Goal: Navigation & Orientation: Understand site structure

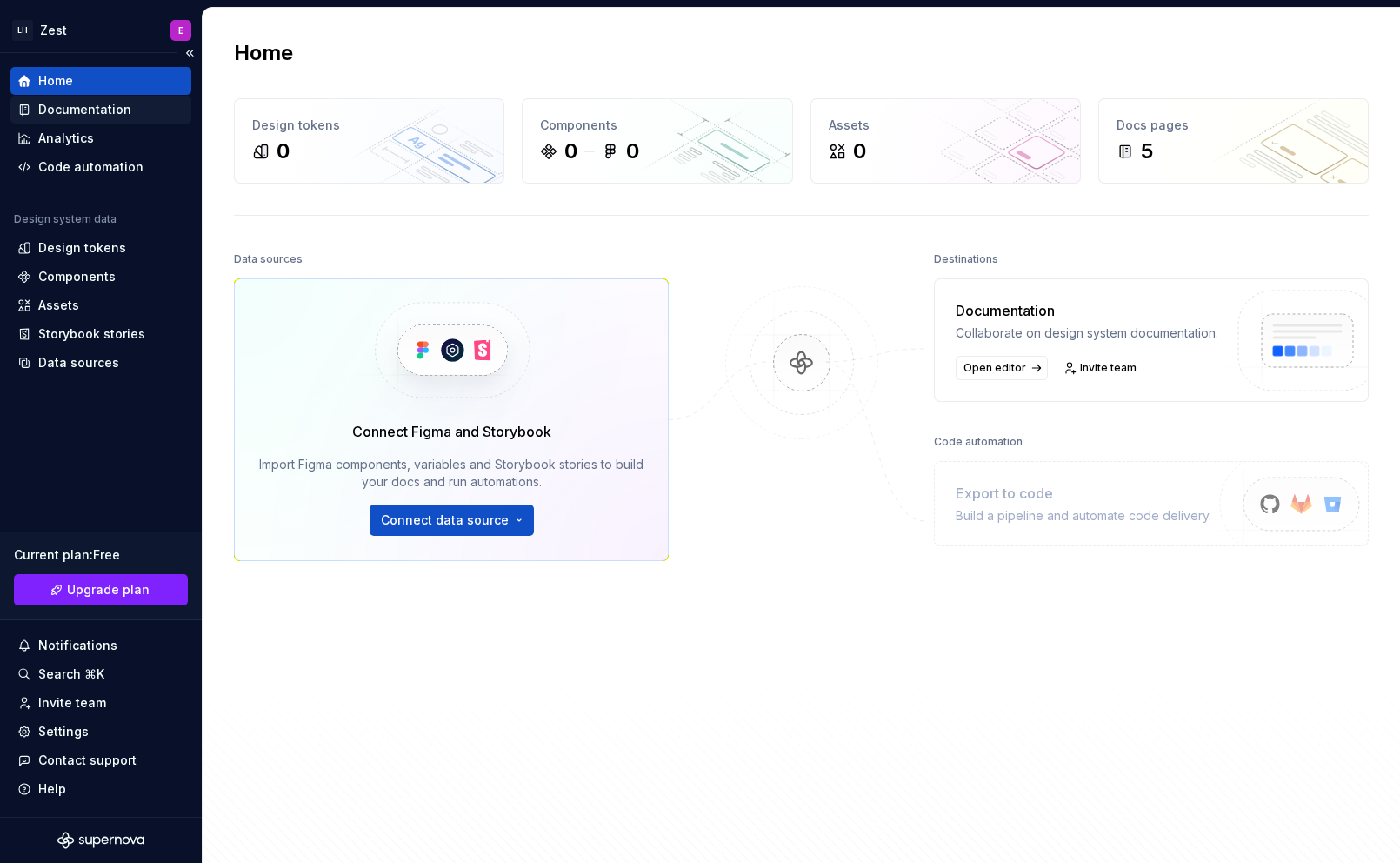
click at [111, 108] on div "Documentation" at bounding box center [84, 109] width 93 height 17
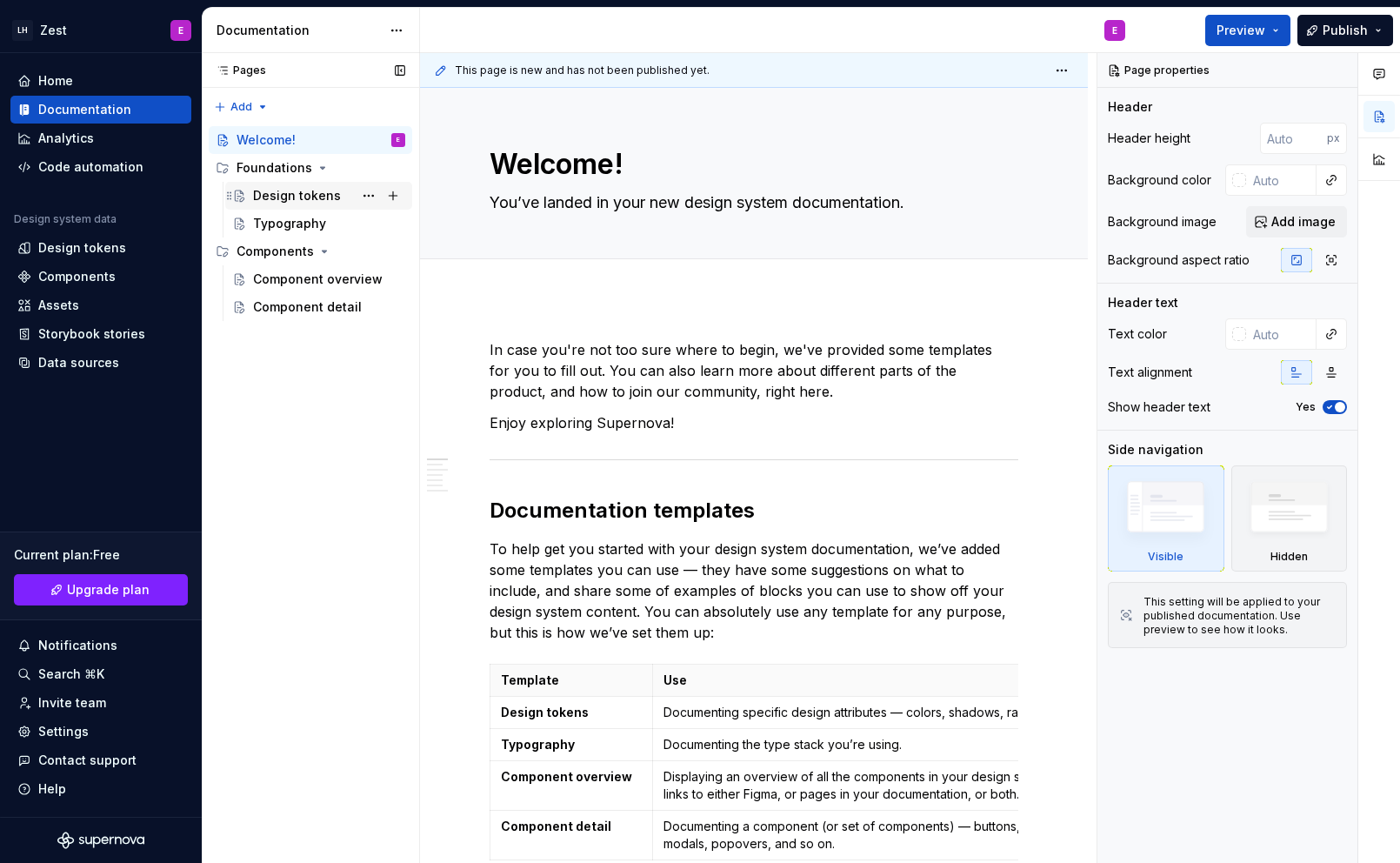
click at [305, 202] on div "Design tokens" at bounding box center [297, 195] width 87 height 17
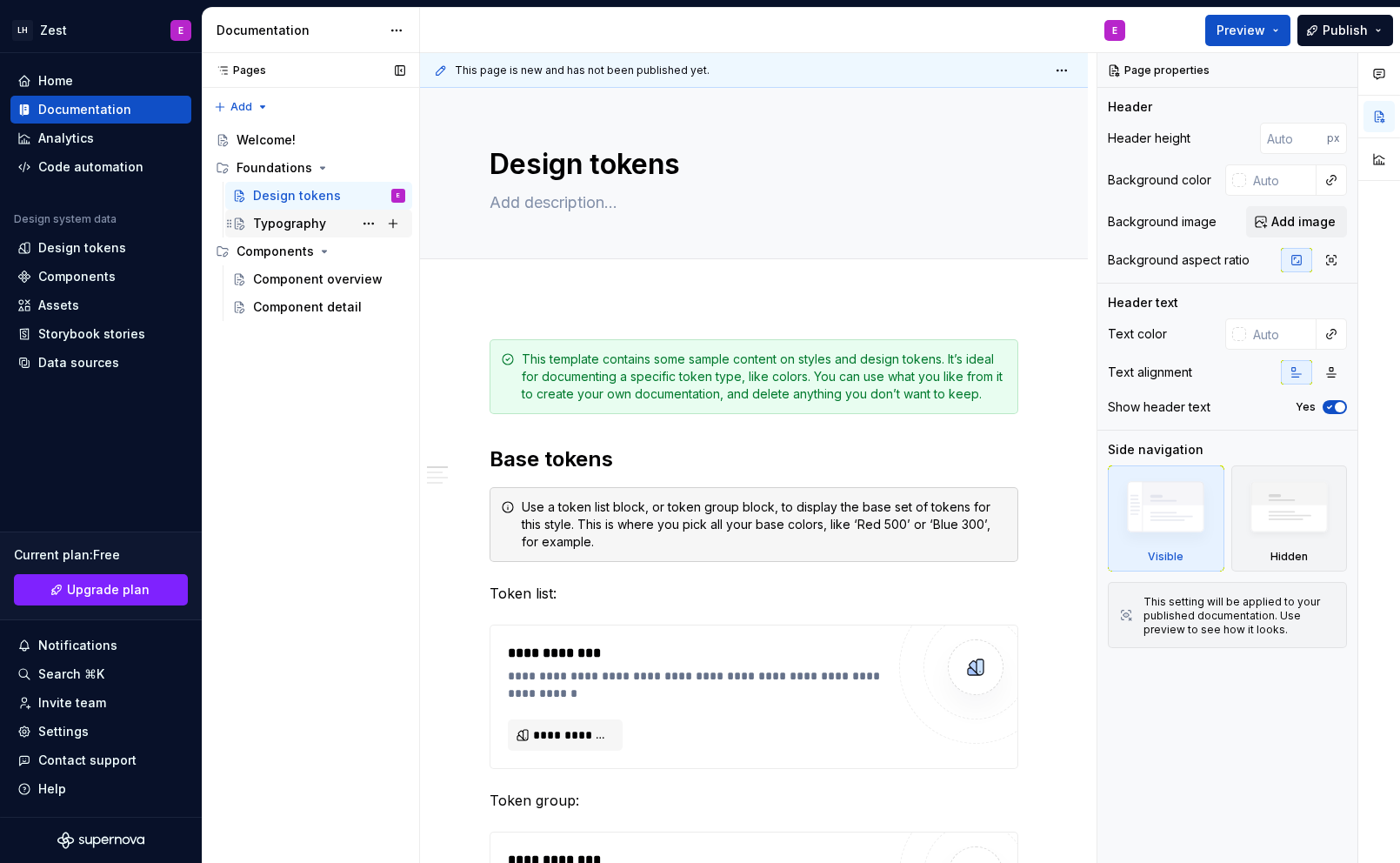
click at [295, 213] on div "Typography" at bounding box center [329, 223] width 152 height 24
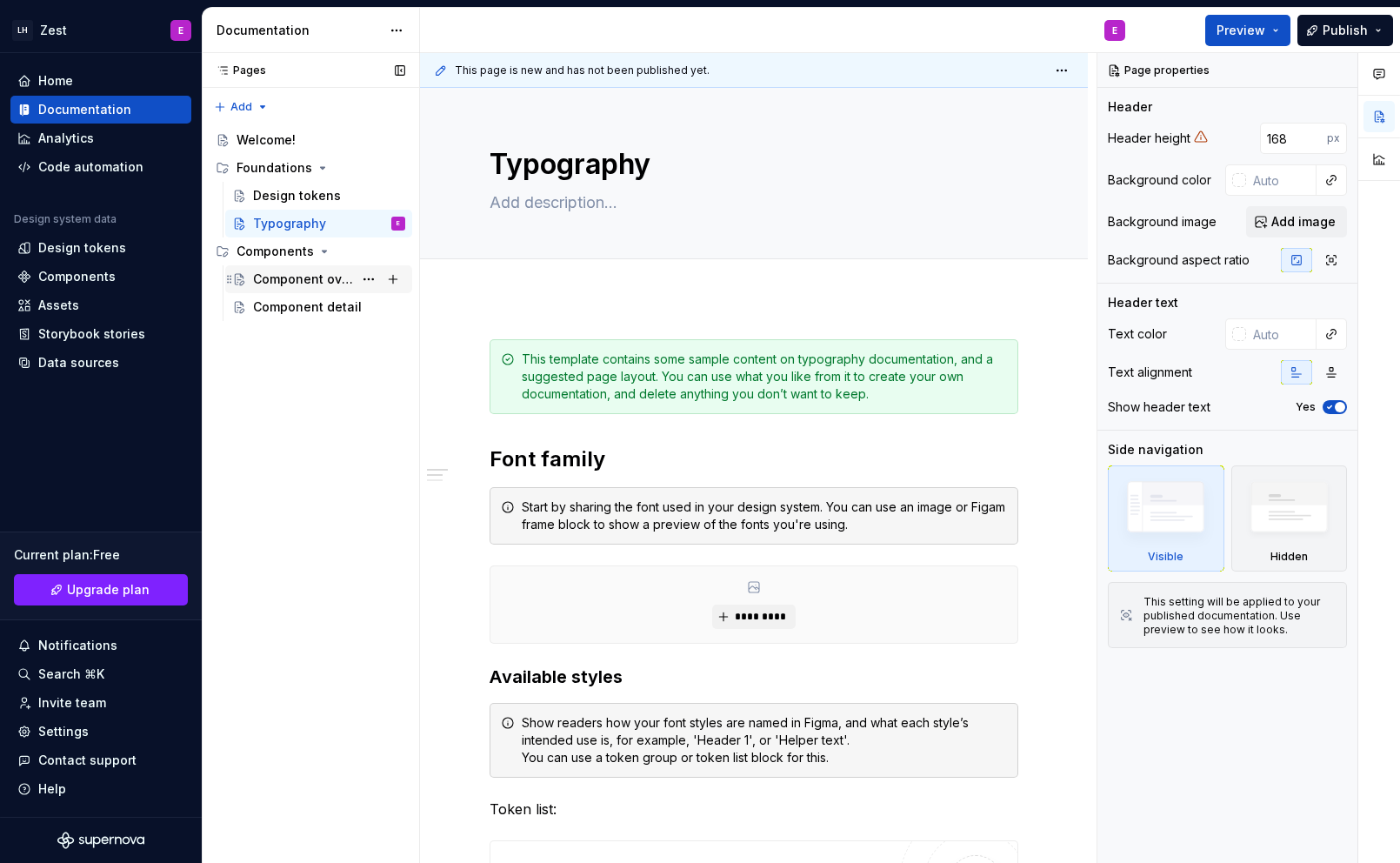
click at [310, 271] on div "Component overview" at bounding box center [303, 279] width 100 height 17
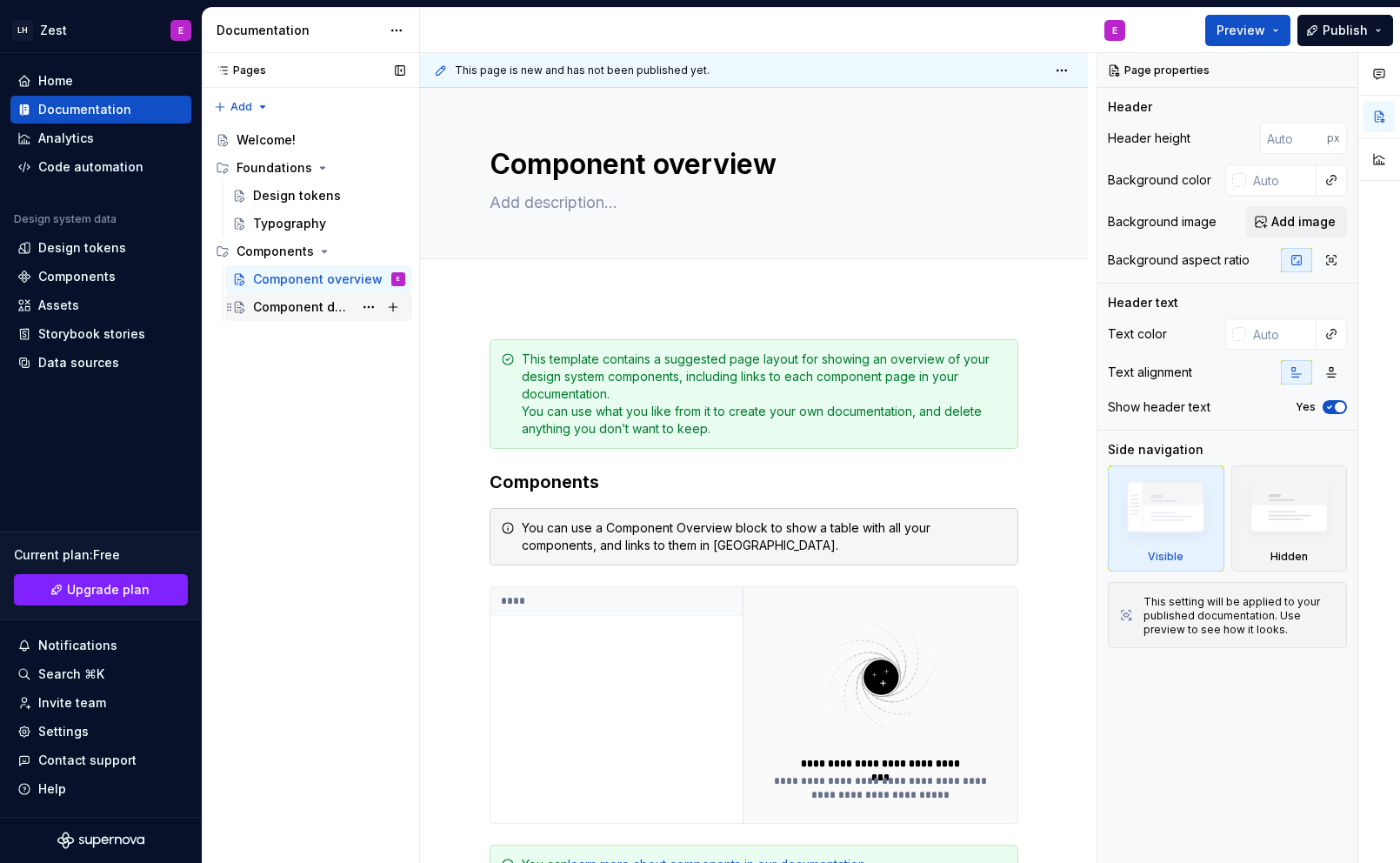
click at [301, 301] on div "Component detail" at bounding box center [303, 307] width 100 height 17
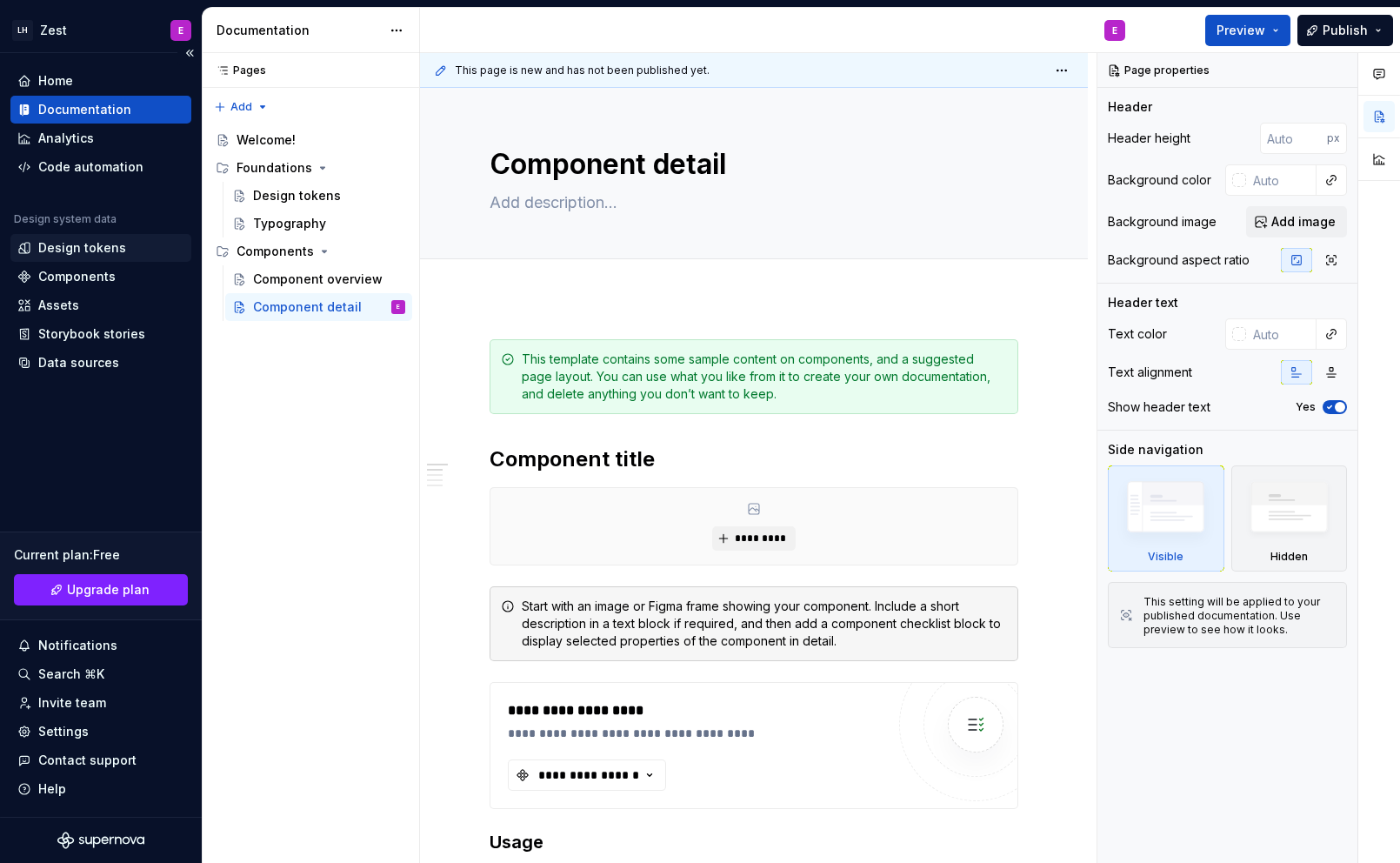
type textarea "*"
click at [62, 241] on div "Design tokens" at bounding box center [81, 247] width 87 height 17
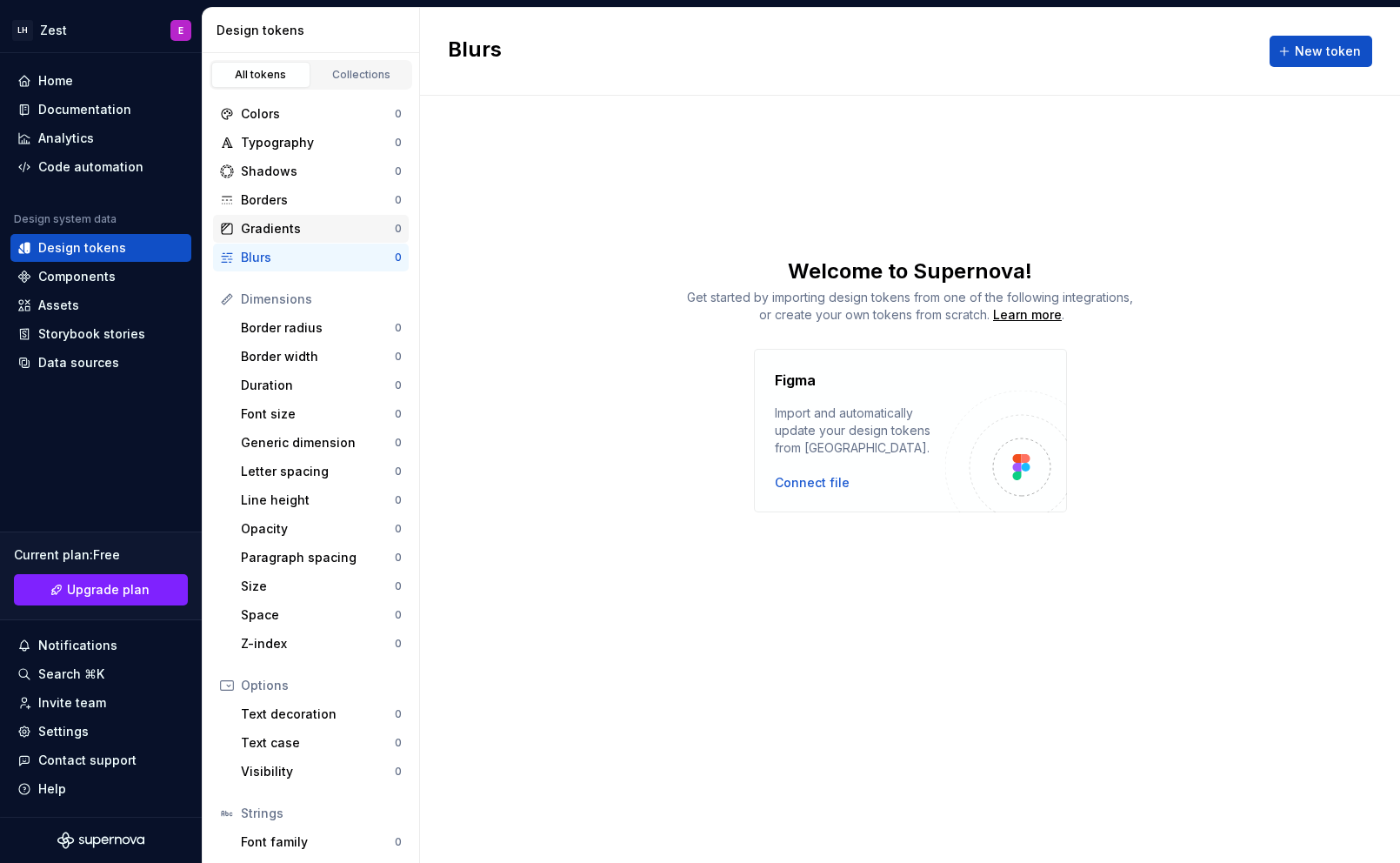
click at [327, 225] on div "Gradients" at bounding box center [317, 228] width 154 height 17
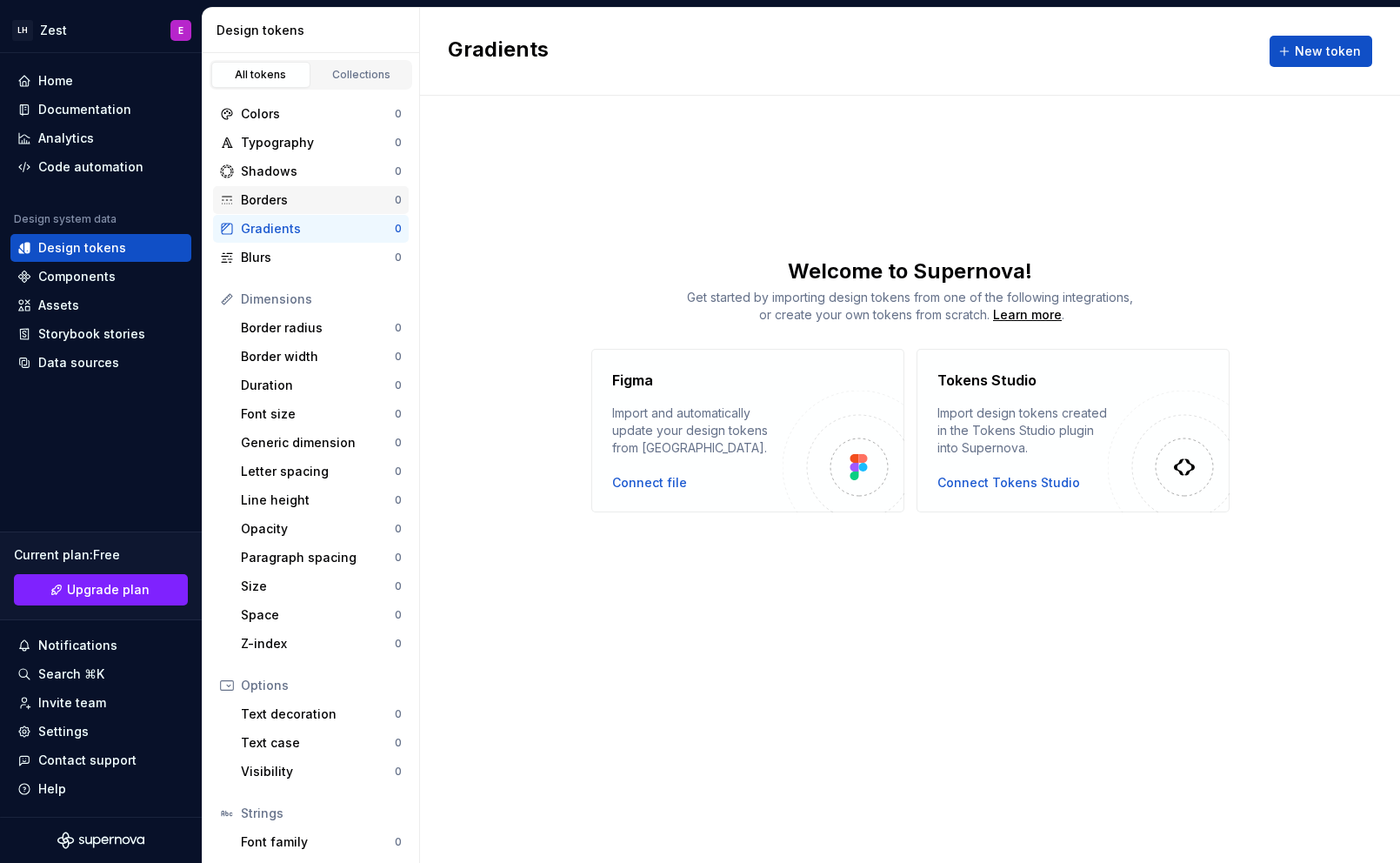
click at [300, 192] on div "Borders" at bounding box center [317, 199] width 154 height 17
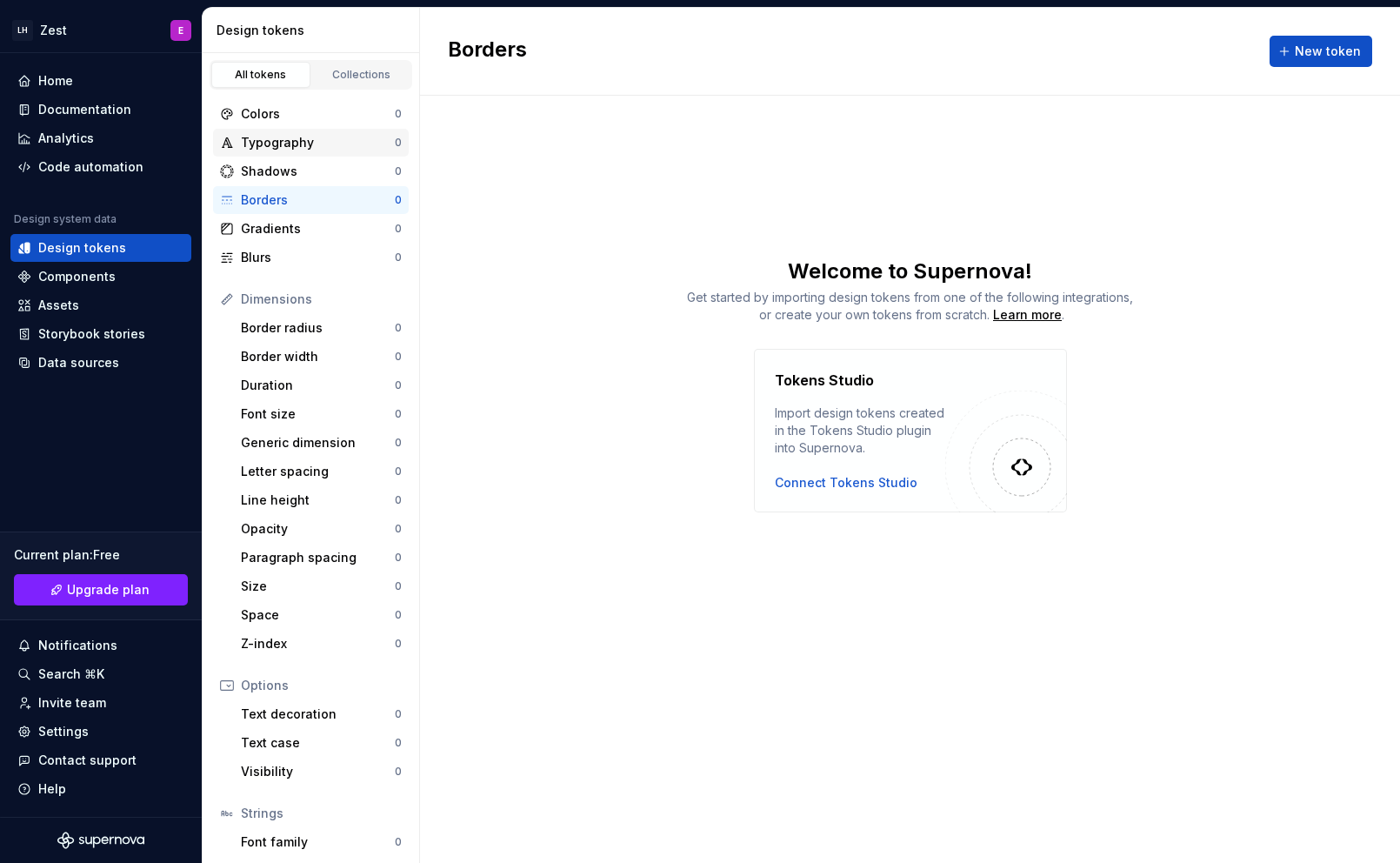
click at [293, 143] on div "Typography" at bounding box center [317, 142] width 154 height 17
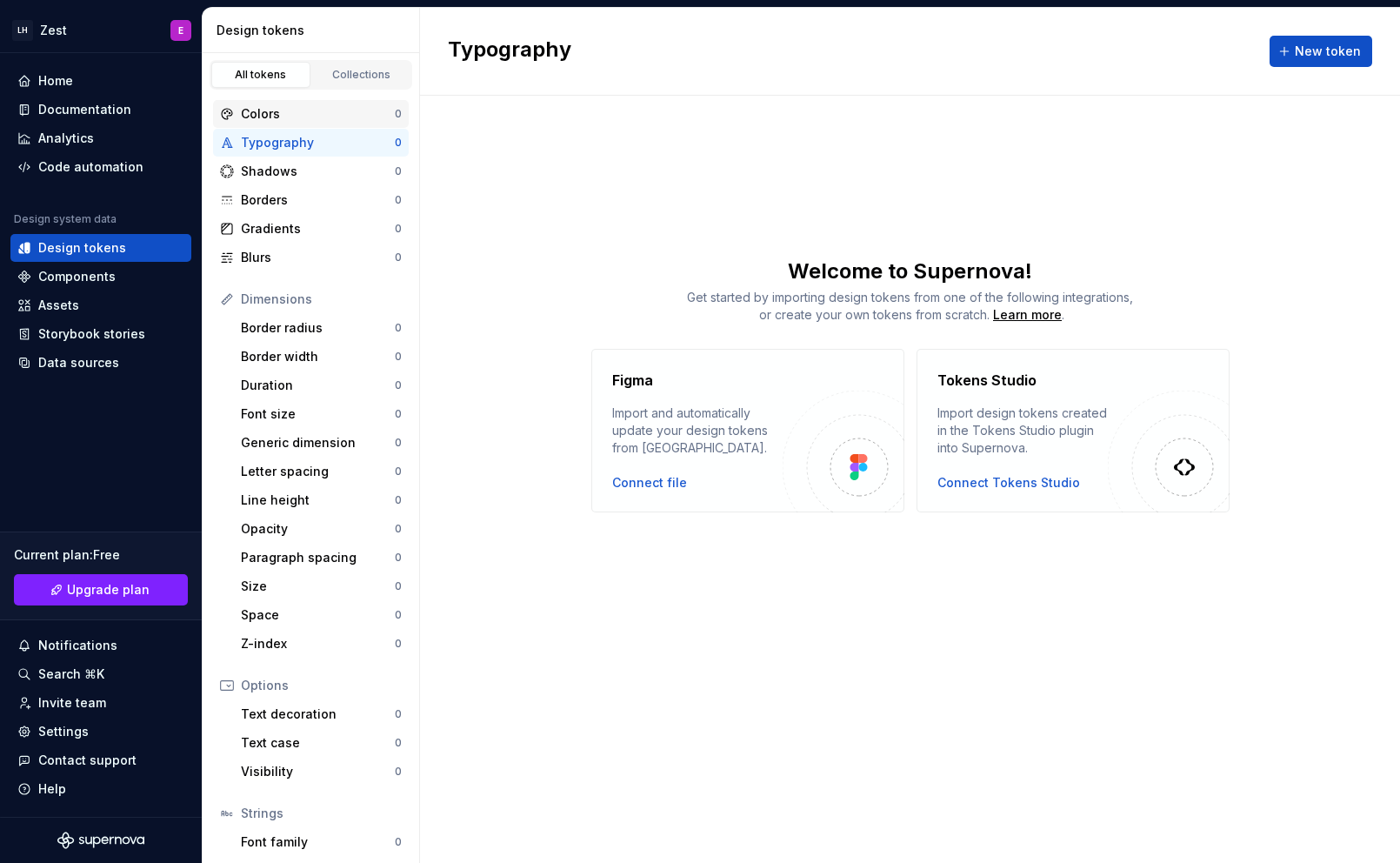
click at [293, 124] on div "Colors 0" at bounding box center [310, 114] width 196 height 28
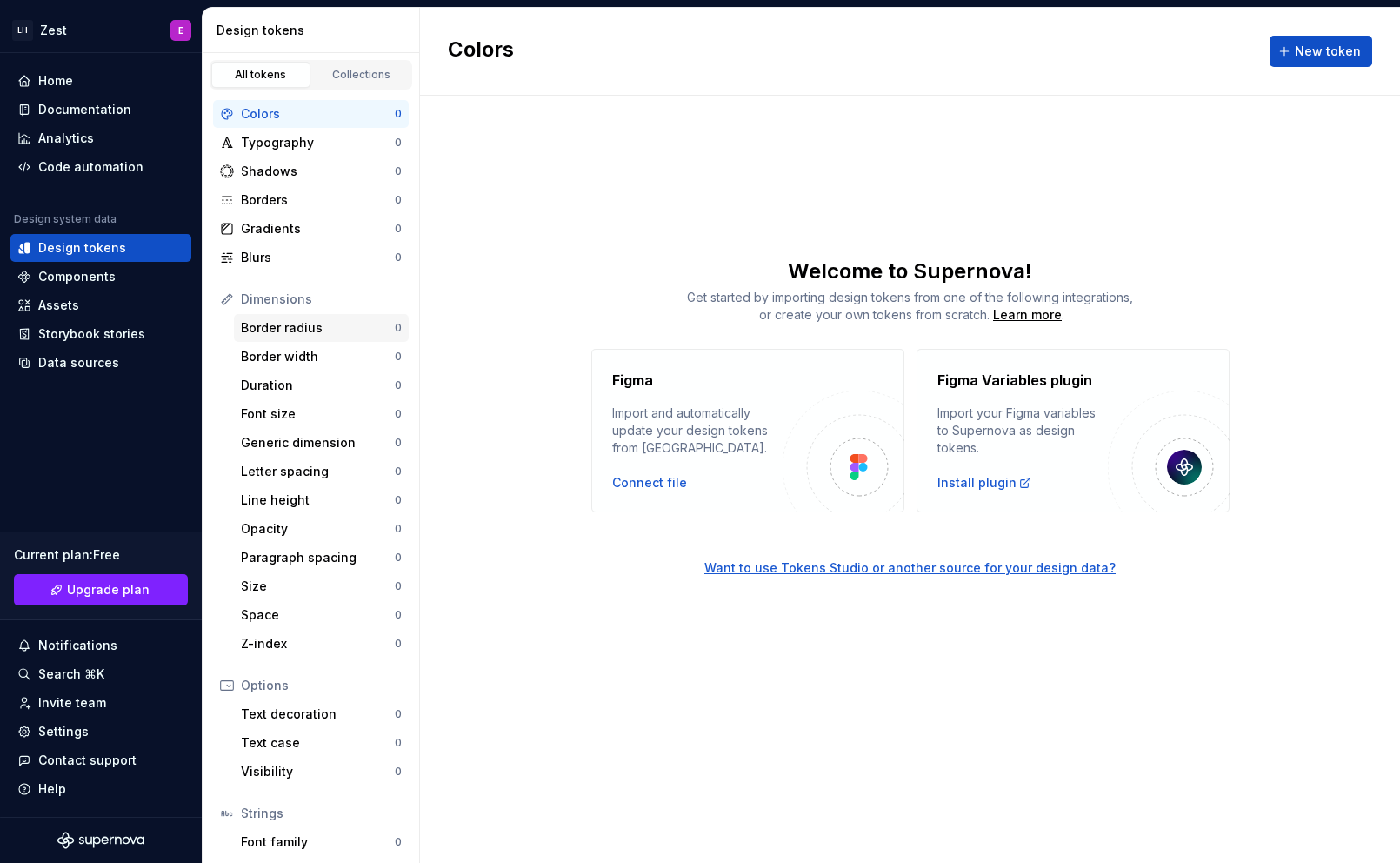
click at [325, 341] on div "Border radius 0" at bounding box center [321, 327] width 175 height 28
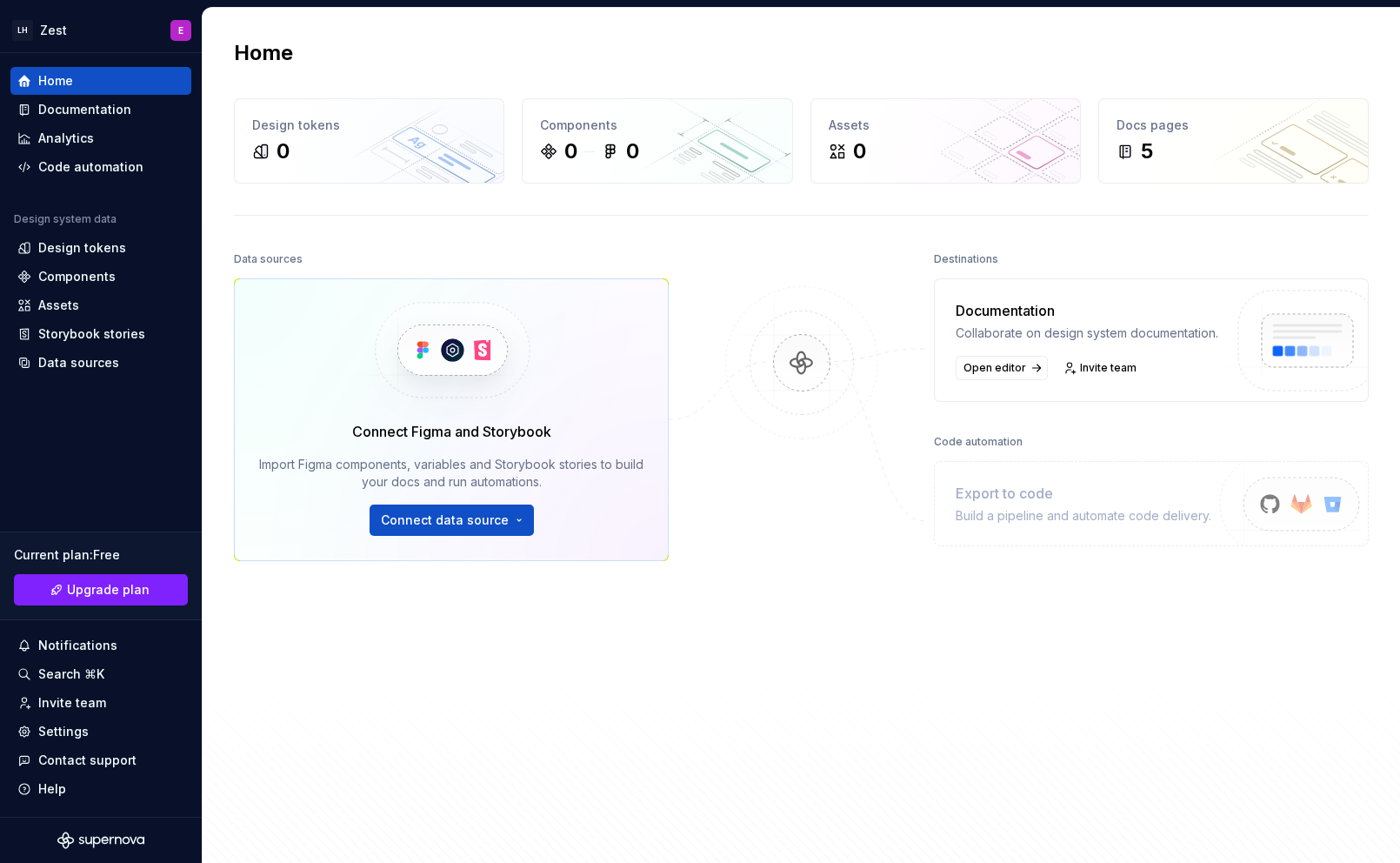
click at [658, 846] on div "Home Design tokens 0 Components 0 0 Assets 0 Docs pages 5 Data sources Connect …" at bounding box center [801, 436] width 1197 height 858
click at [707, 722] on div "Data sources Connect Figma and Storybook Import Figma components, variables and…" at bounding box center [801, 540] width 1135 height 587
click at [116, 28] on html "LH Zest E Home Documentation Analytics Code automation Design system data Desig…" at bounding box center [700, 431] width 1400 height 863
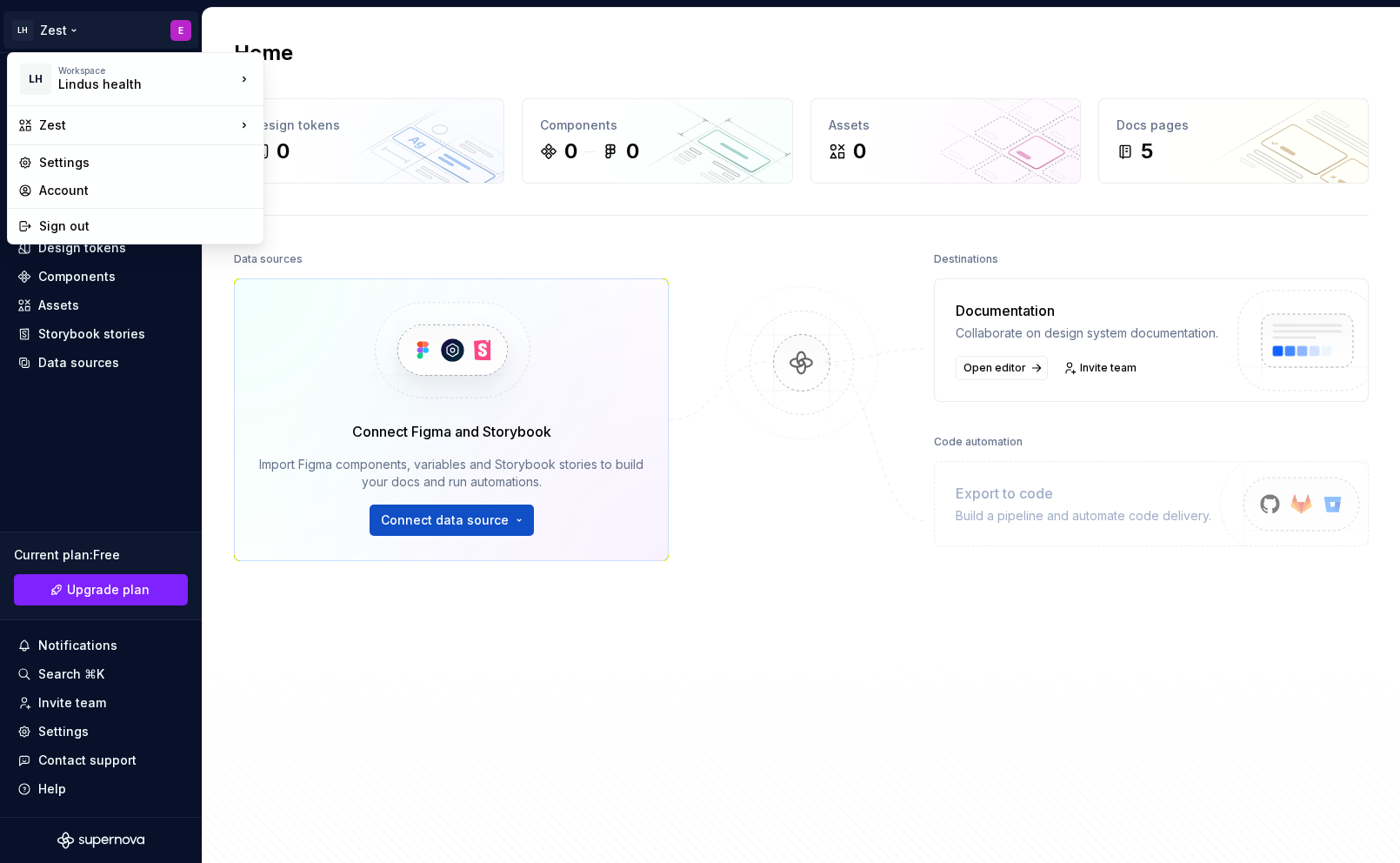
click at [1159, 722] on html "LH Zest E Home Documentation Analytics Code automation Design system data Desig…" at bounding box center [700, 431] width 1400 height 863
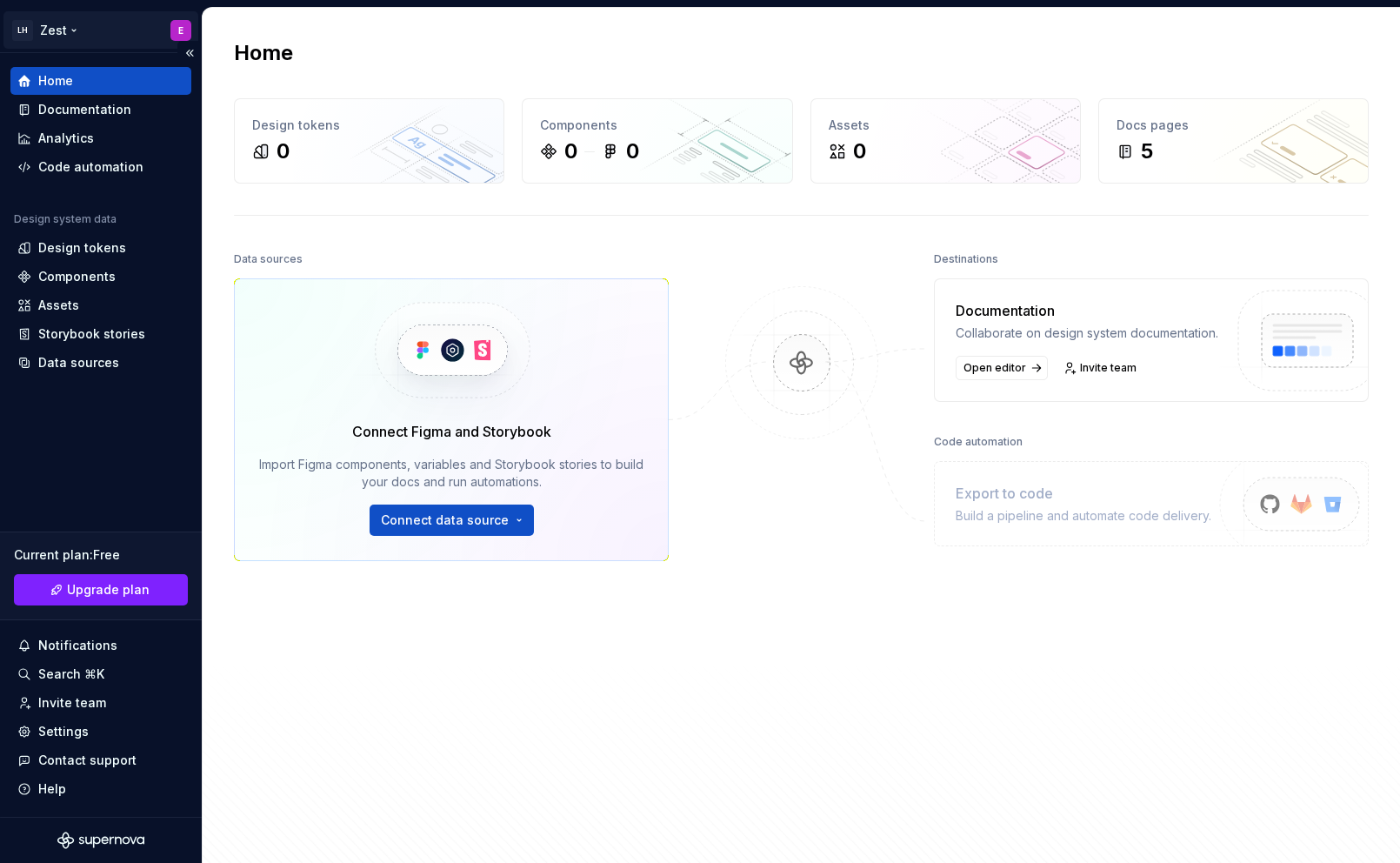
click at [76, 35] on html "LH Zest E Home Documentation Analytics Code automation Design system data Desig…" at bounding box center [700, 431] width 1400 height 863
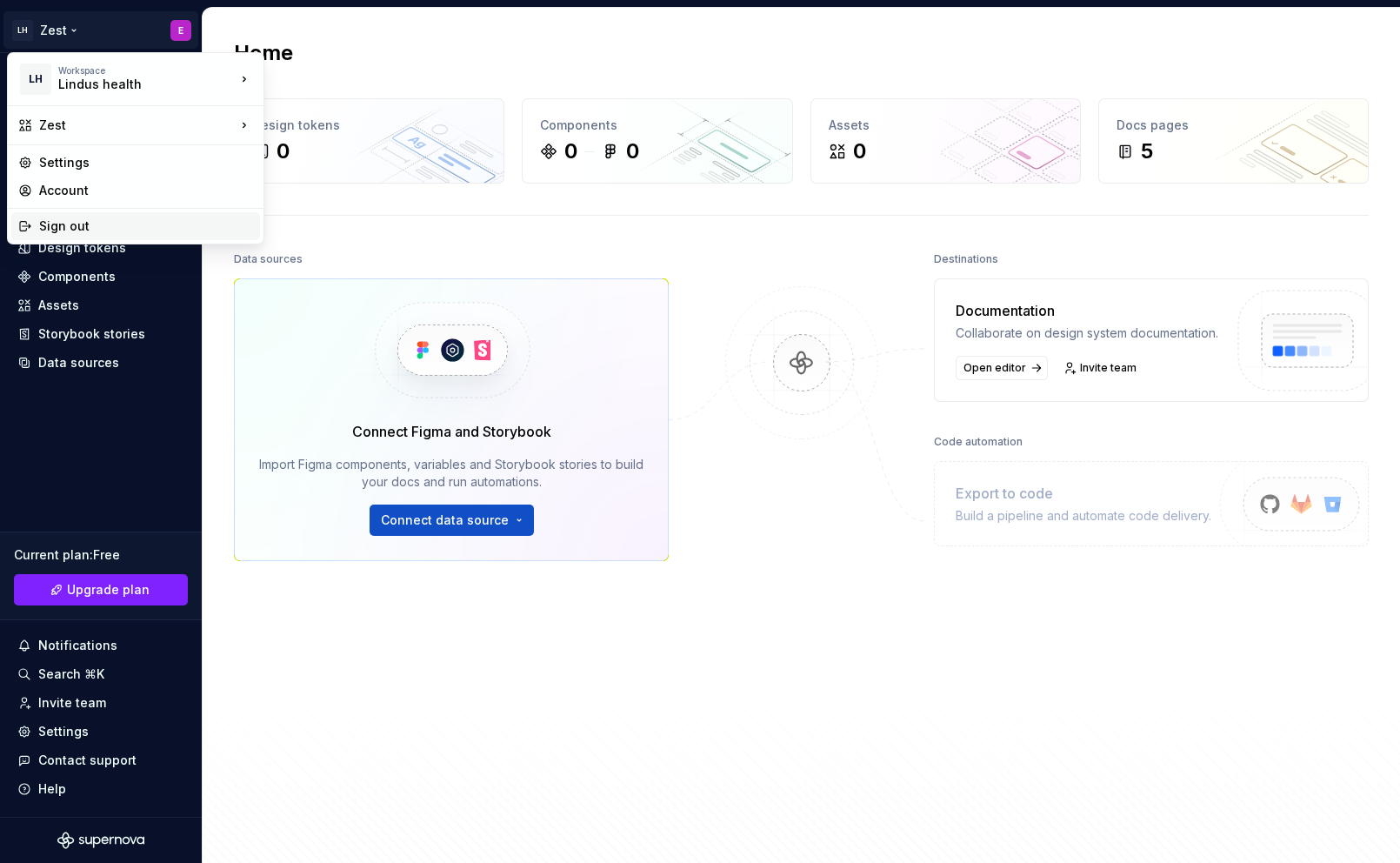
click at [87, 230] on div "Sign out" at bounding box center [145, 225] width 214 height 17
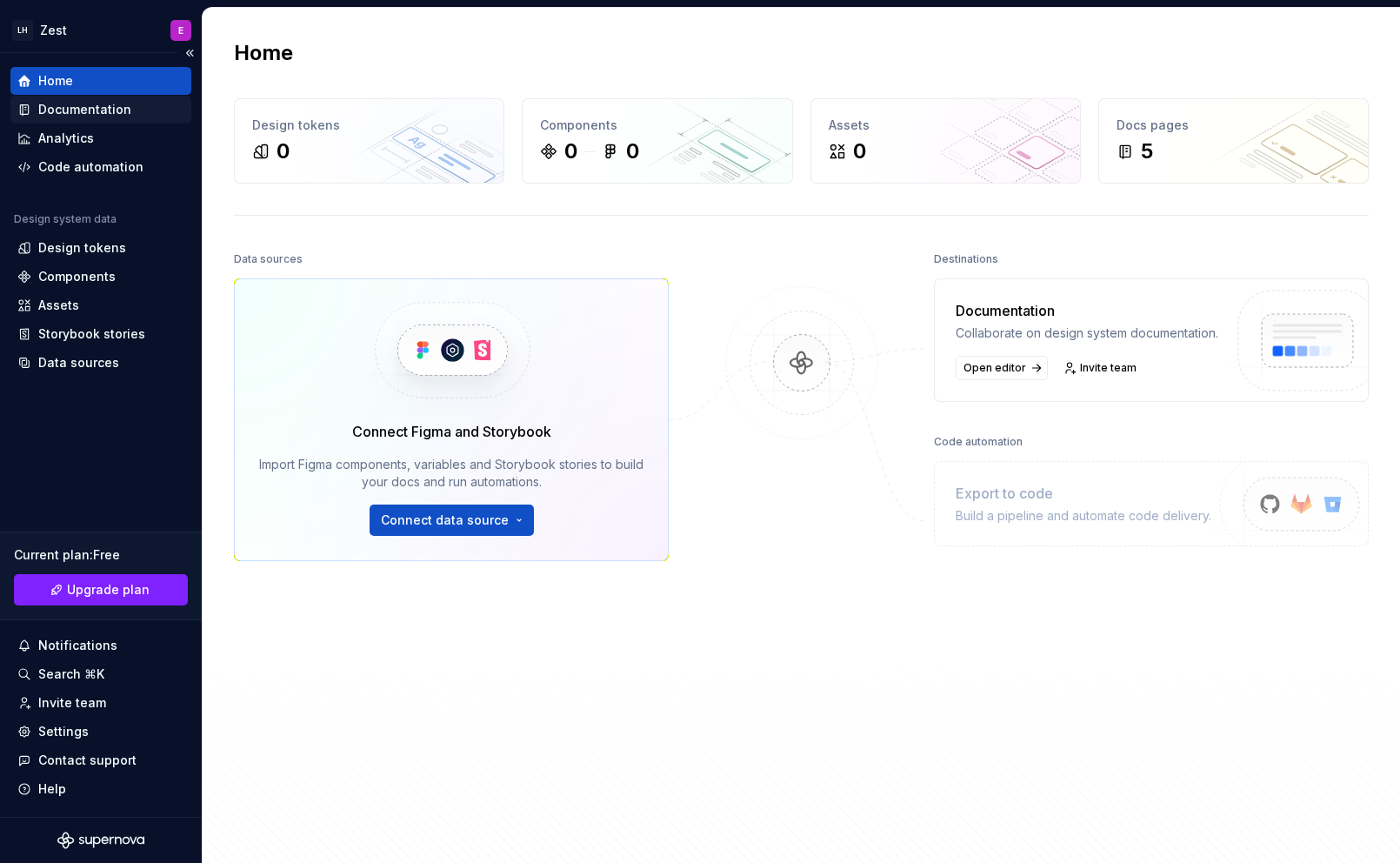
click at [135, 109] on div "Documentation" at bounding box center [100, 109] width 167 height 17
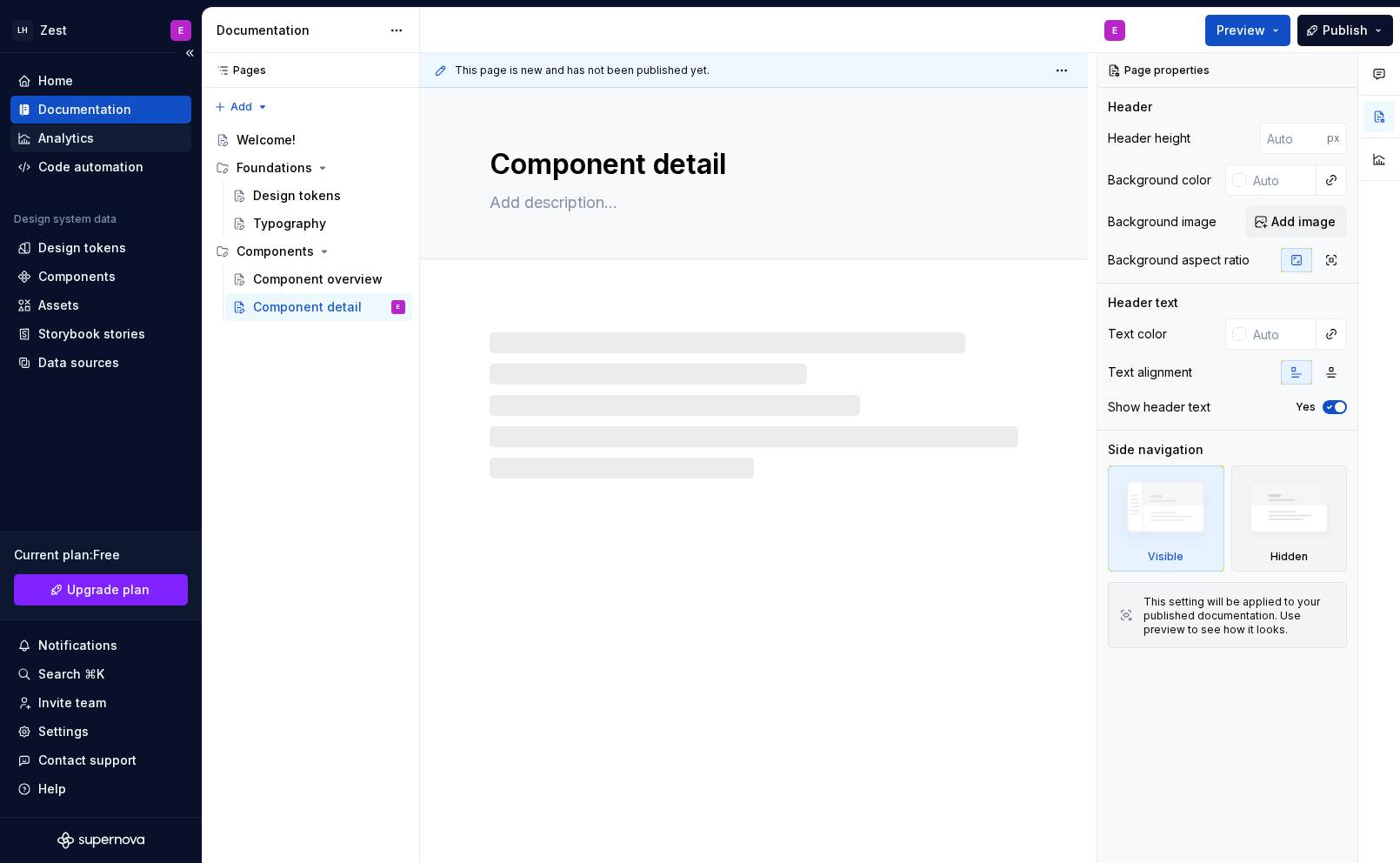
type textarea "*"
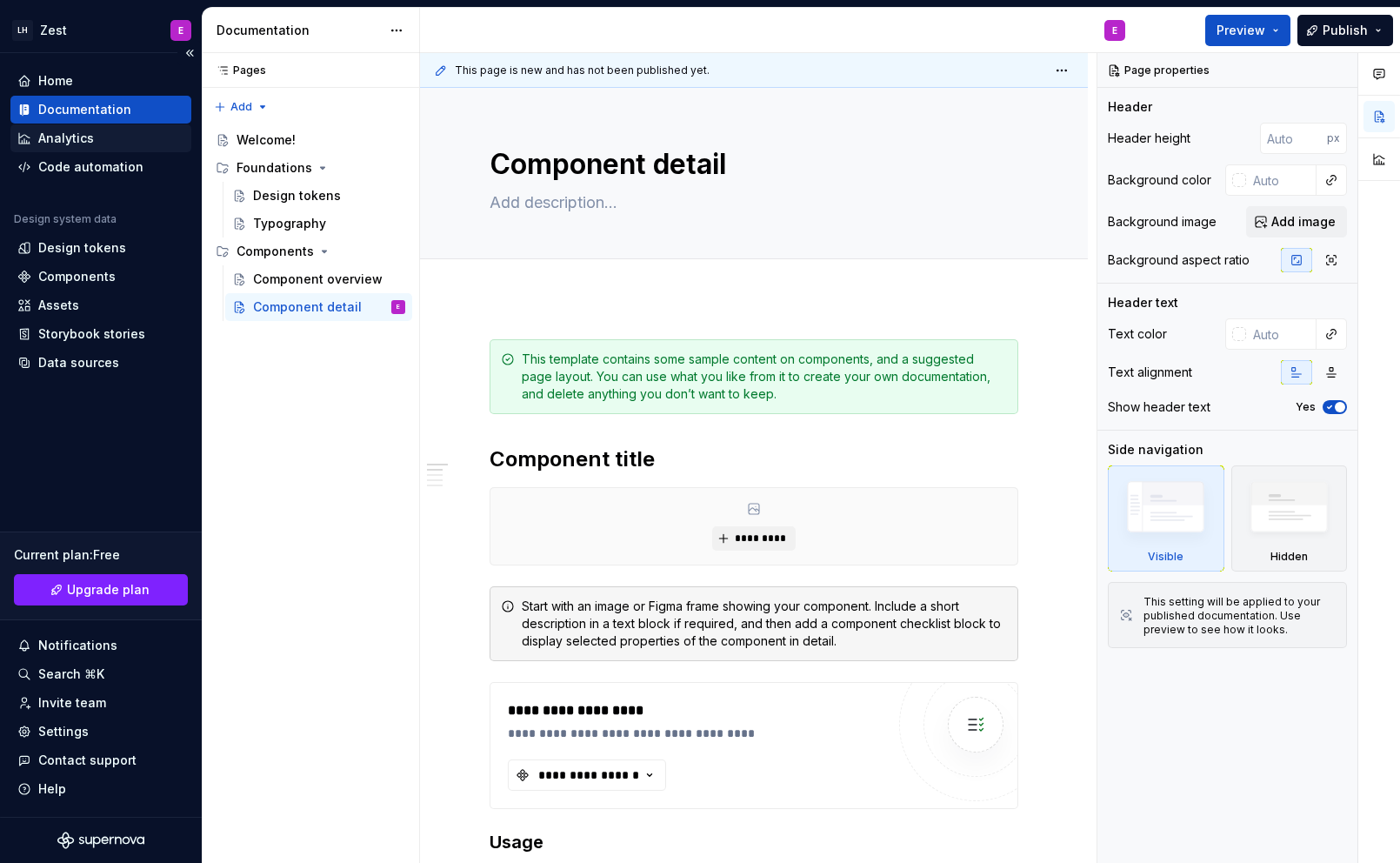
click at [100, 139] on div "Analytics" at bounding box center [100, 138] width 167 height 17
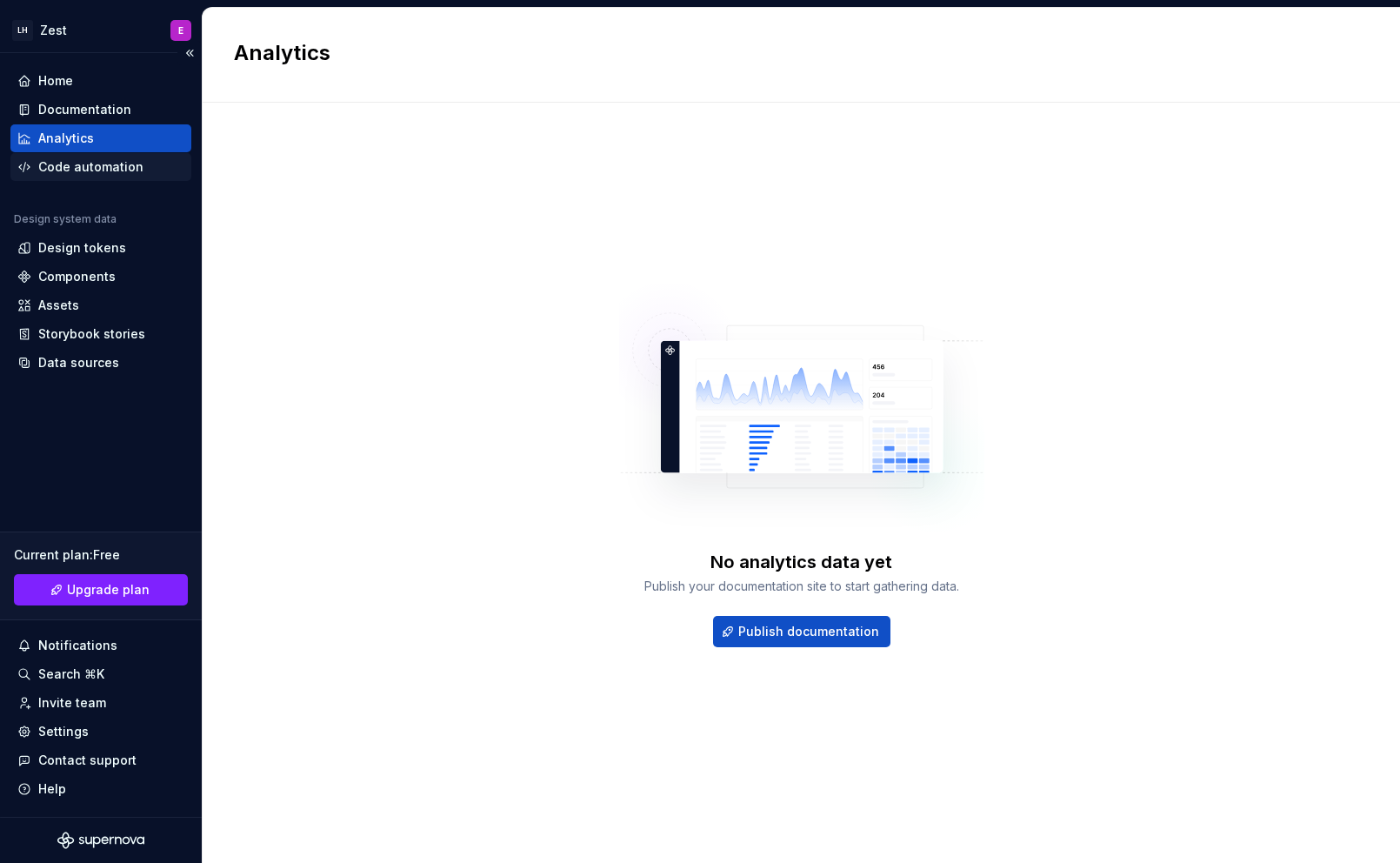
click at [105, 158] on div "Code automation" at bounding box center [101, 167] width 181 height 28
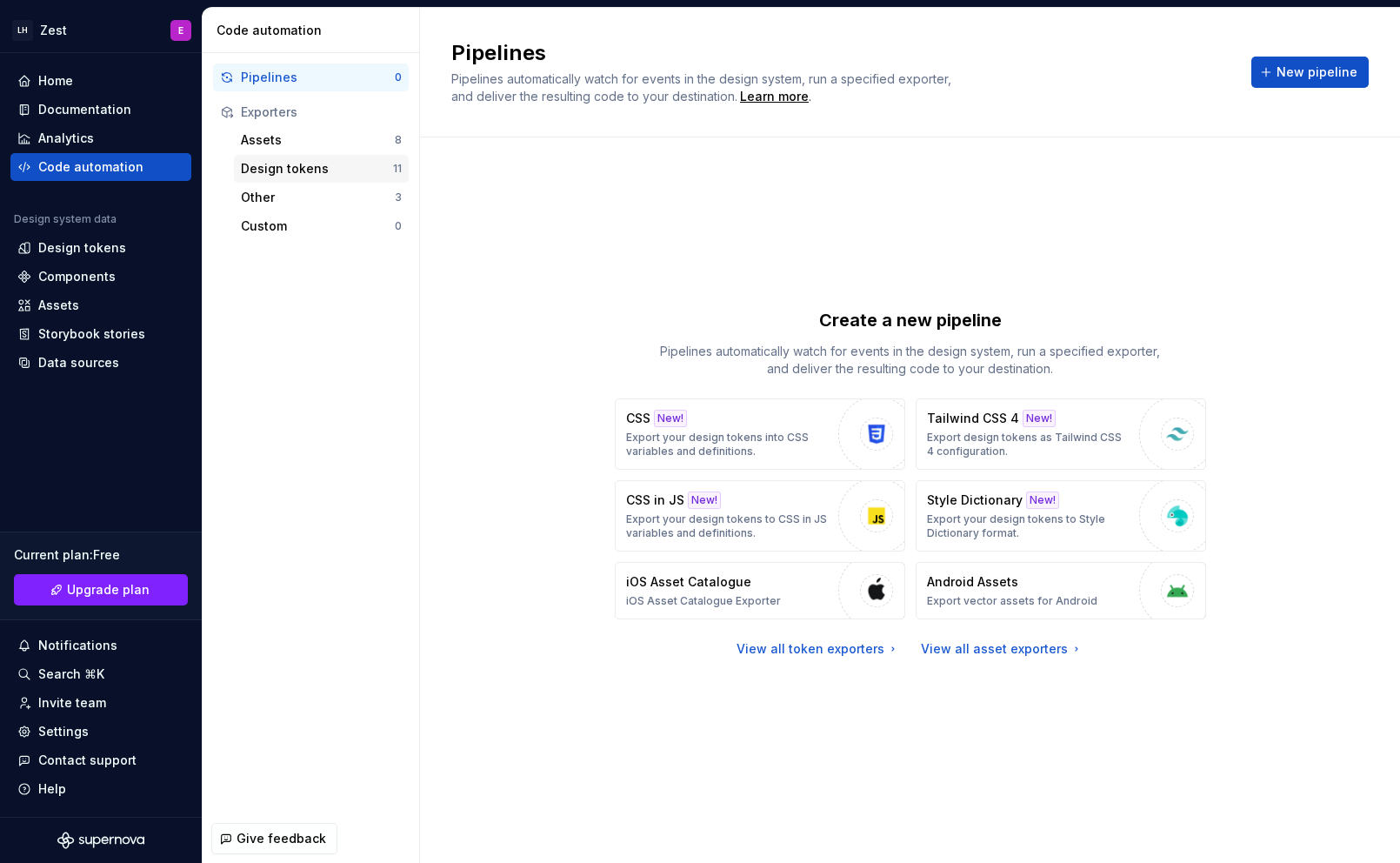
click at [282, 174] on div "Design tokens" at bounding box center [316, 168] width 152 height 17
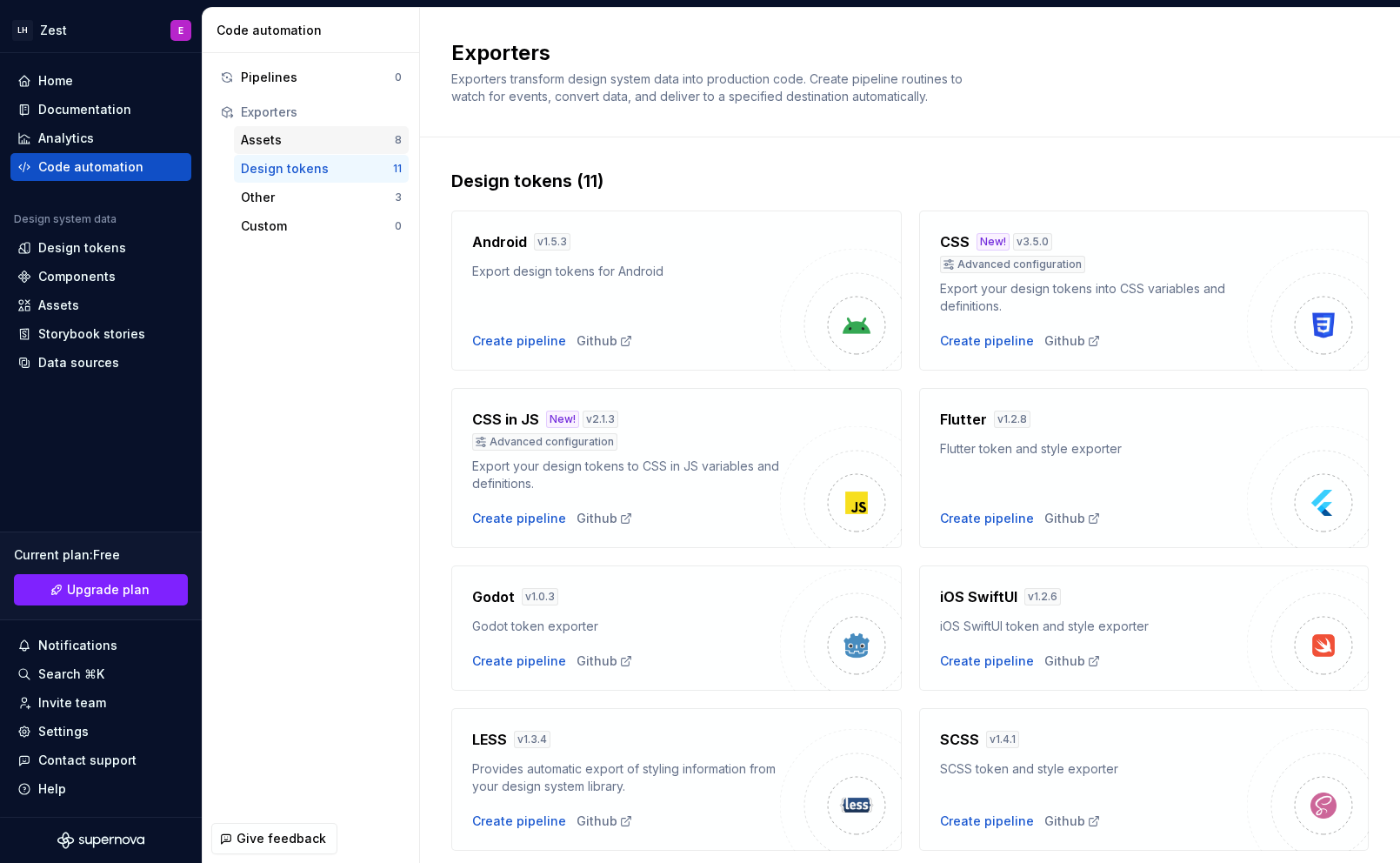
click at [322, 143] on div "Assets" at bounding box center [317, 140] width 154 height 17
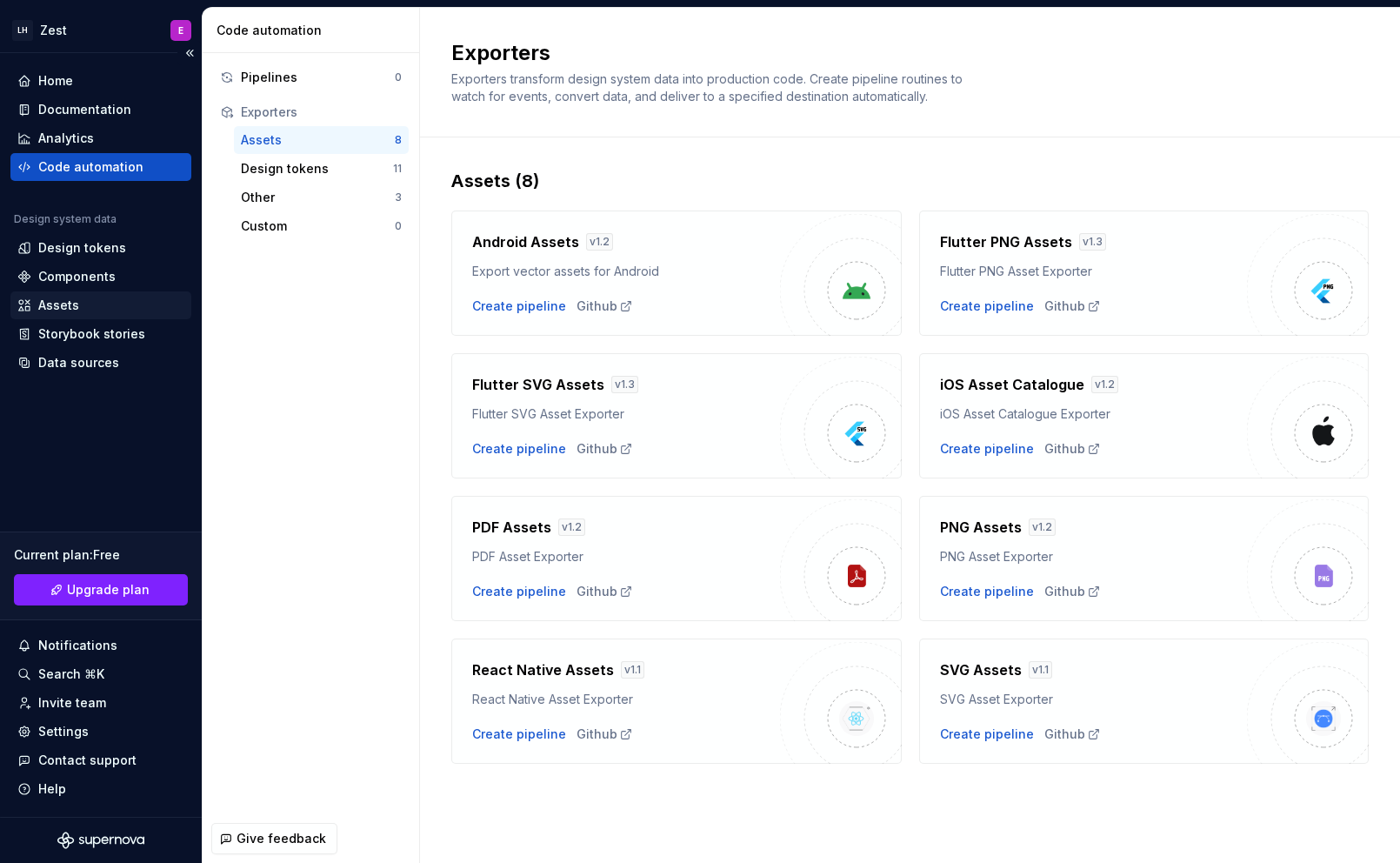
click at [89, 315] on div "Assets" at bounding box center [101, 305] width 181 height 28
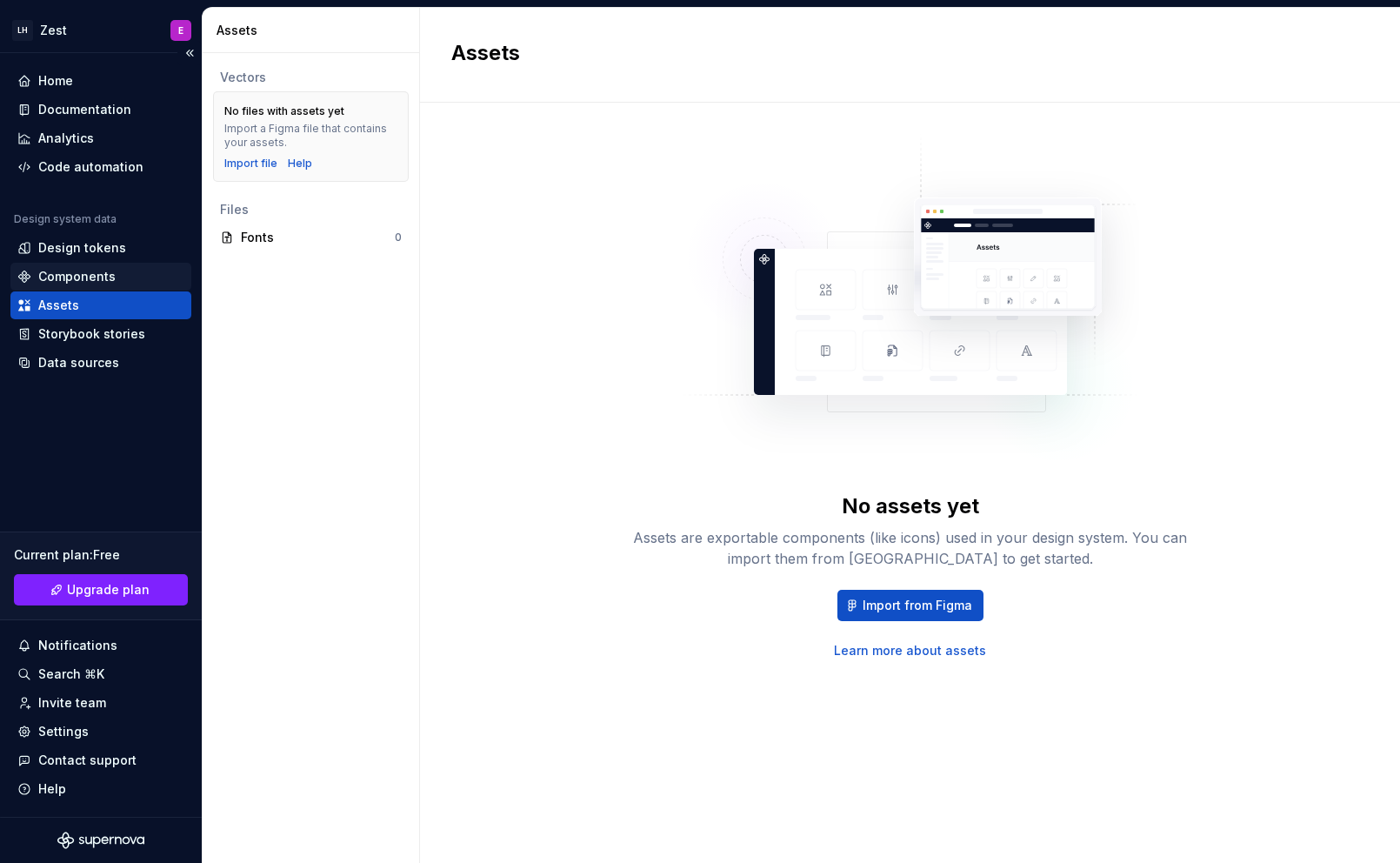
click at [102, 277] on div "Components" at bounding box center [77, 276] width 78 height 17
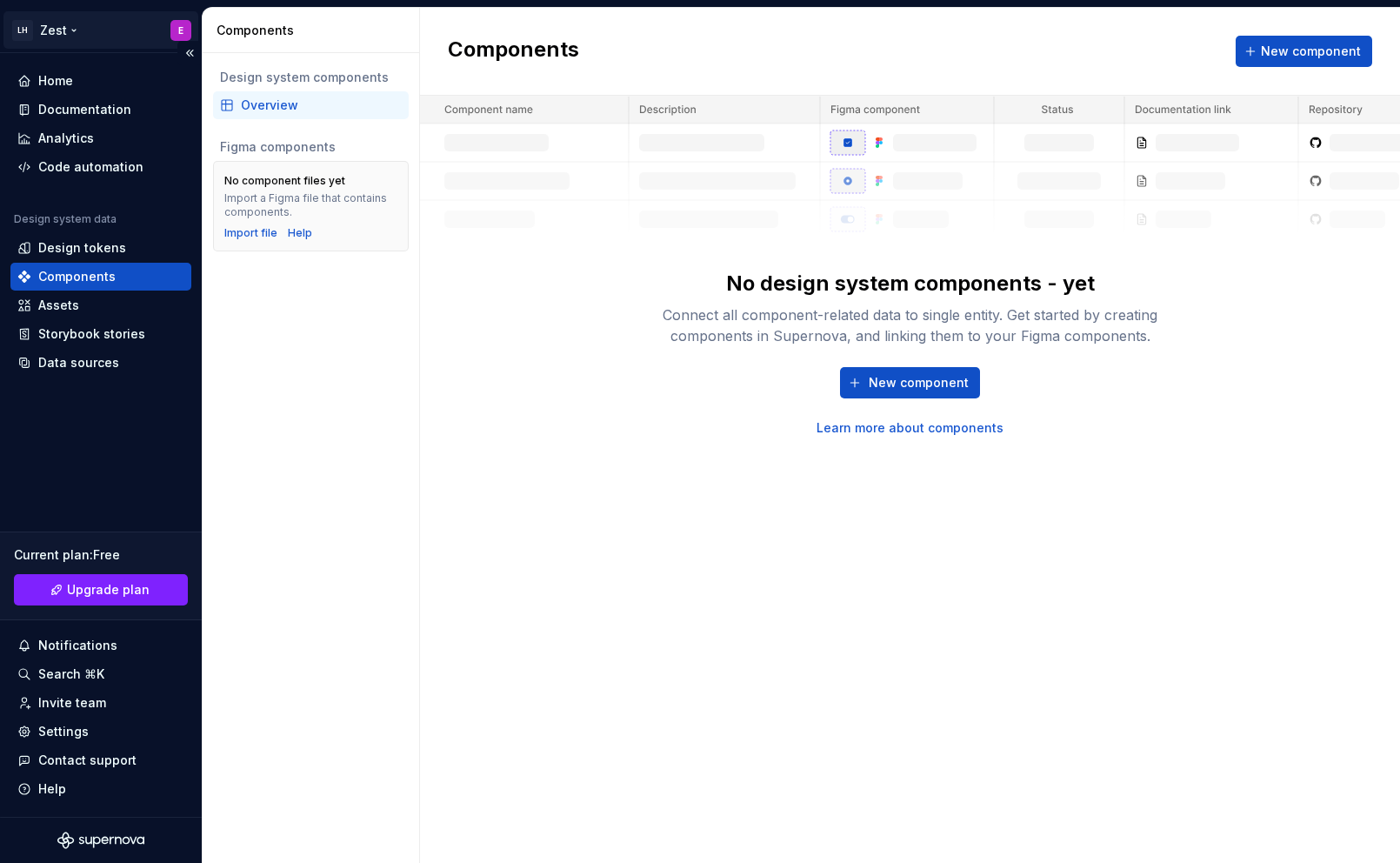
click at [177, 30] on html "LH Zest E Home Documentation Analytics Code automation Design system data Desig…" at bounding box center [700, 431] width 1400 height 863
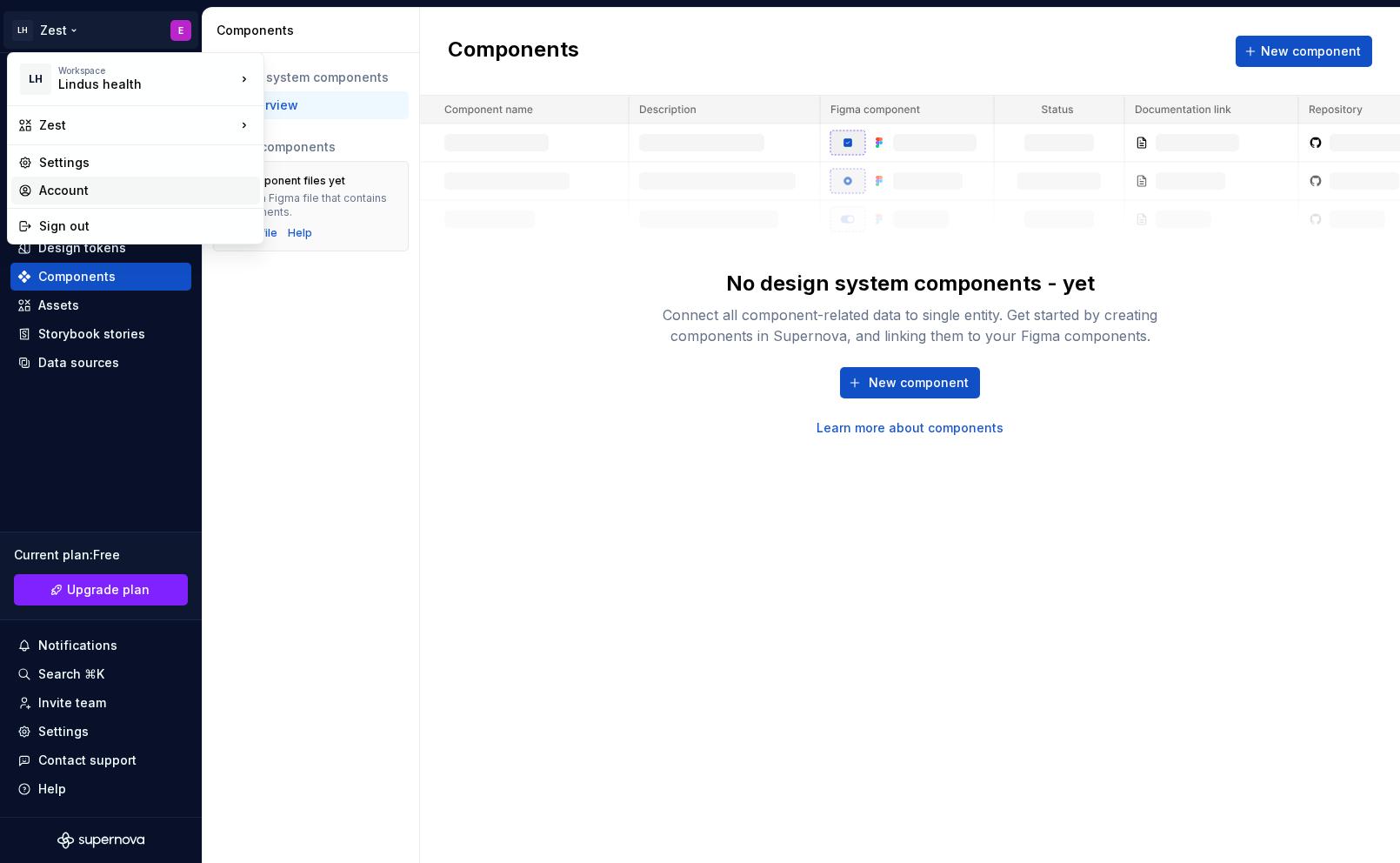
click at [164, 184] on div "Account" at bounding box center [145, 190] width 214 height 17
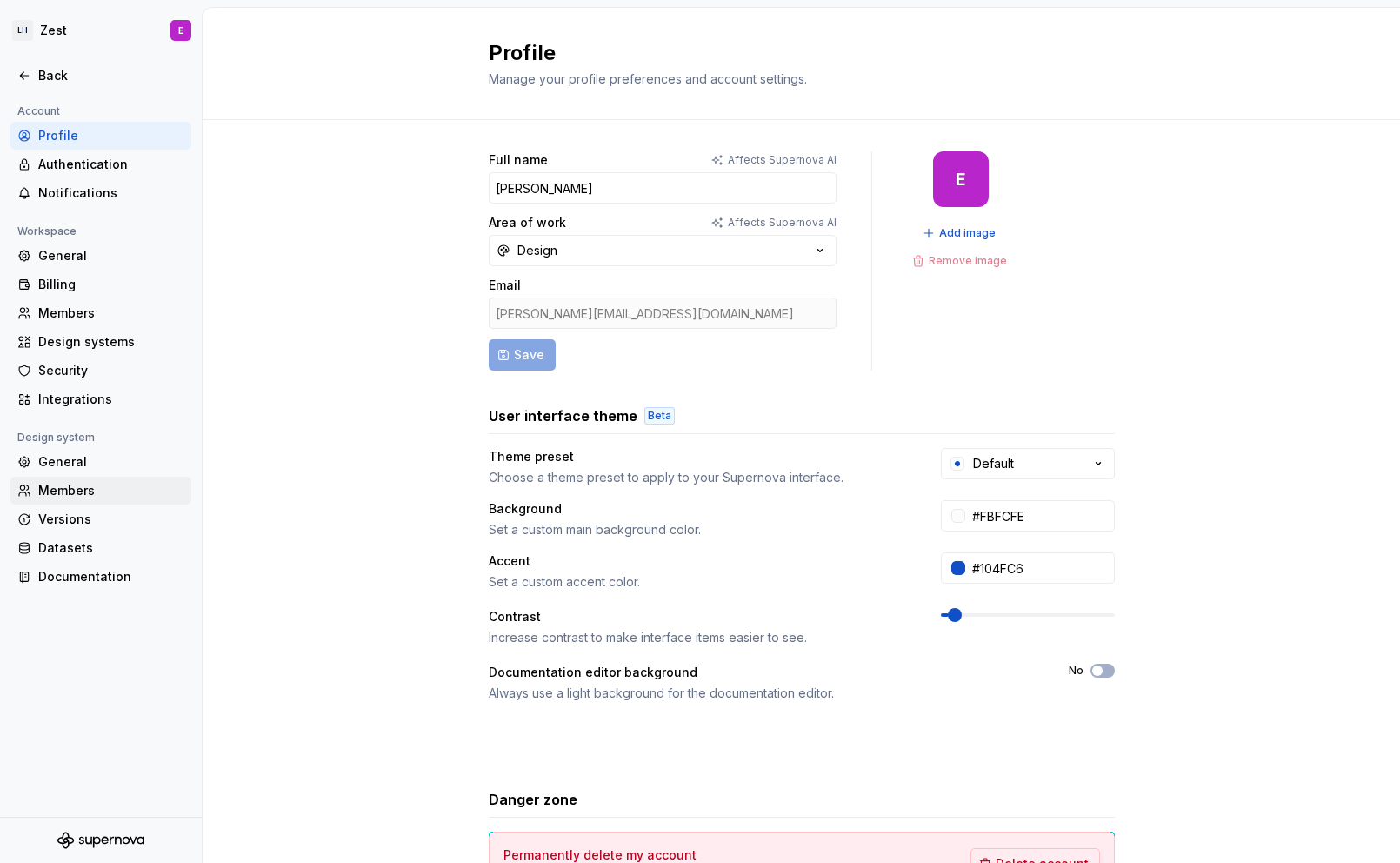
click at [118, 496] on div "Members" at bounding box center [111, 490] width 146 height 17
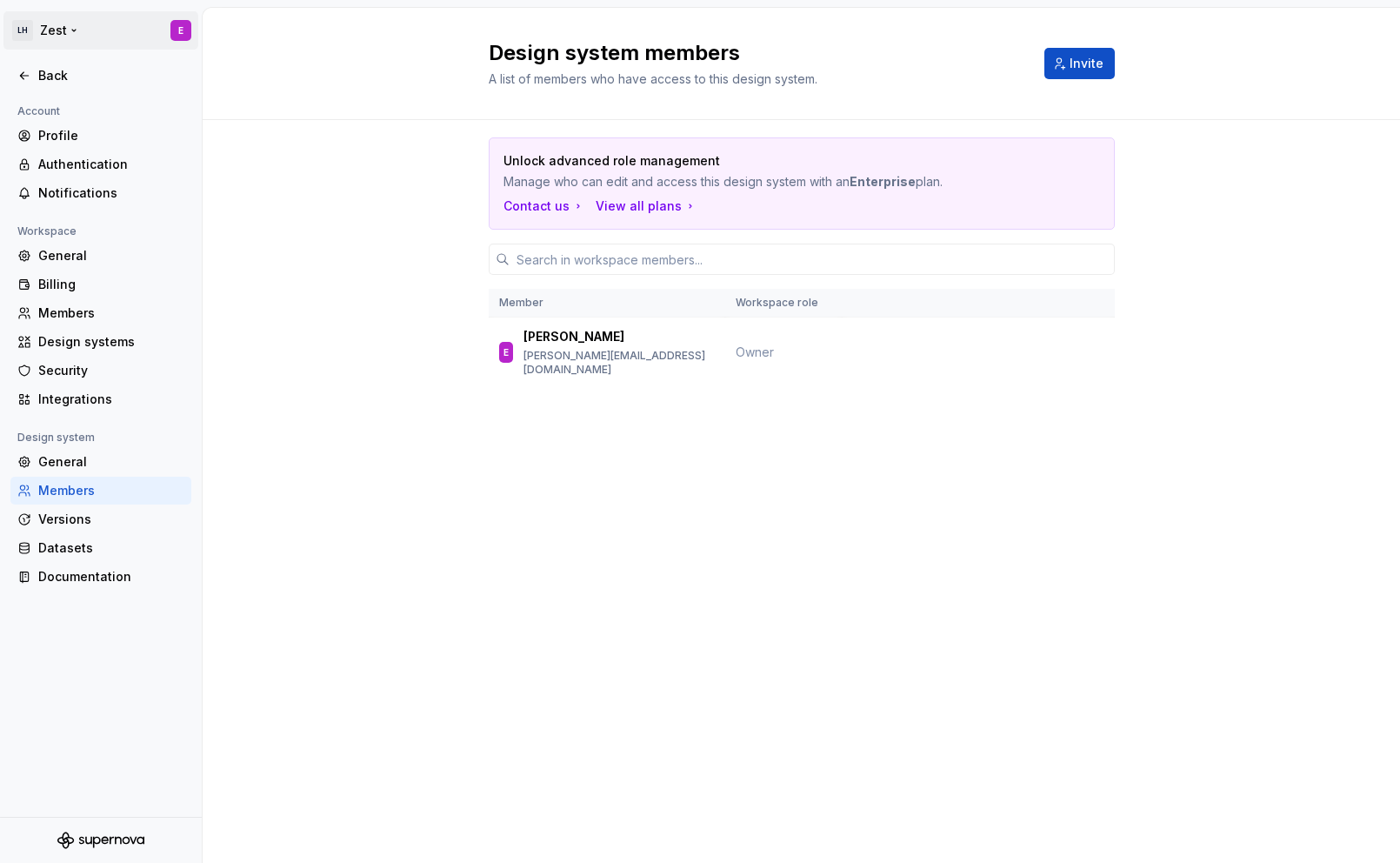
click at [67, 28] on html "LH Zest E Back Account Profile Authentication Notifications Workspace General B…" at bounding box center [700, 431] width 1400 height 863
click at [116, 127] on div "Sign out" at bounding box center [145, 124] width 214 height 17
